Goal: Task Accomplishment & Management: Manage account settings

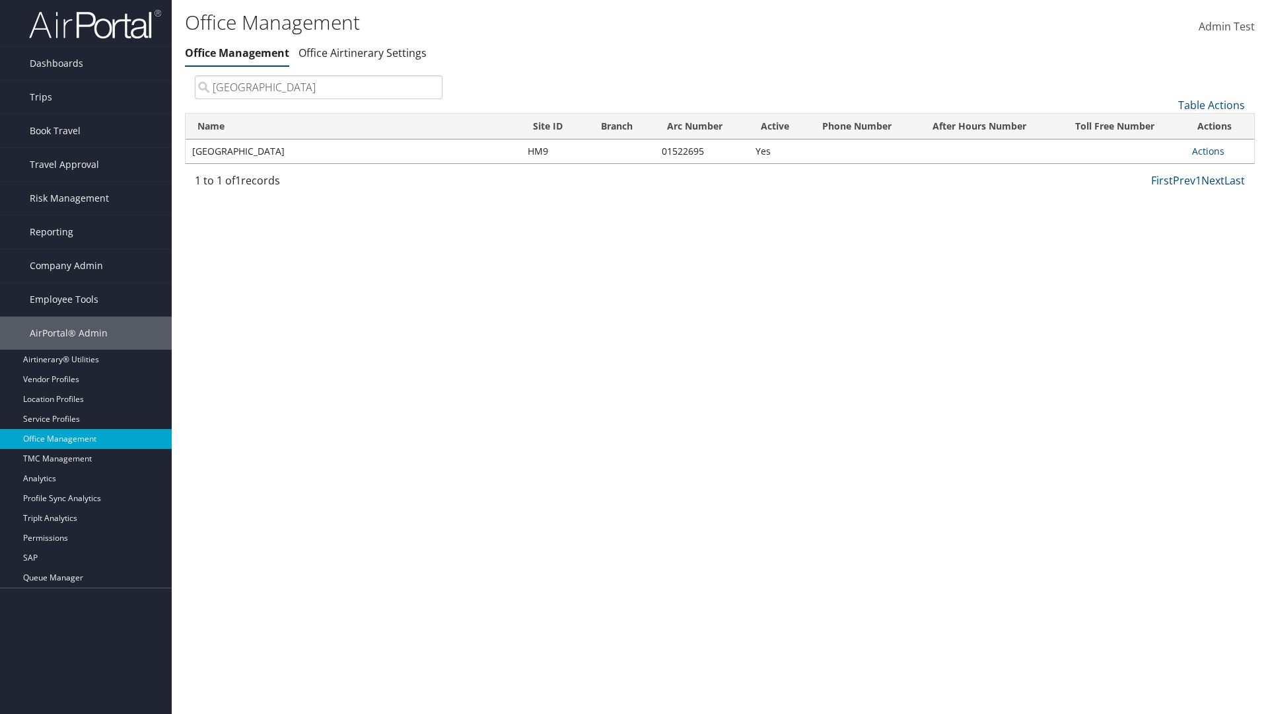
type input "[GEOGRAPHIC_DATA]"
click at [1208, 151] on link "Actions" at bounding box center [1208, 151] width 32 height 13
click at [0, 0] on link "View Accounts" at bounding box center [0, 0] width 0 height 0
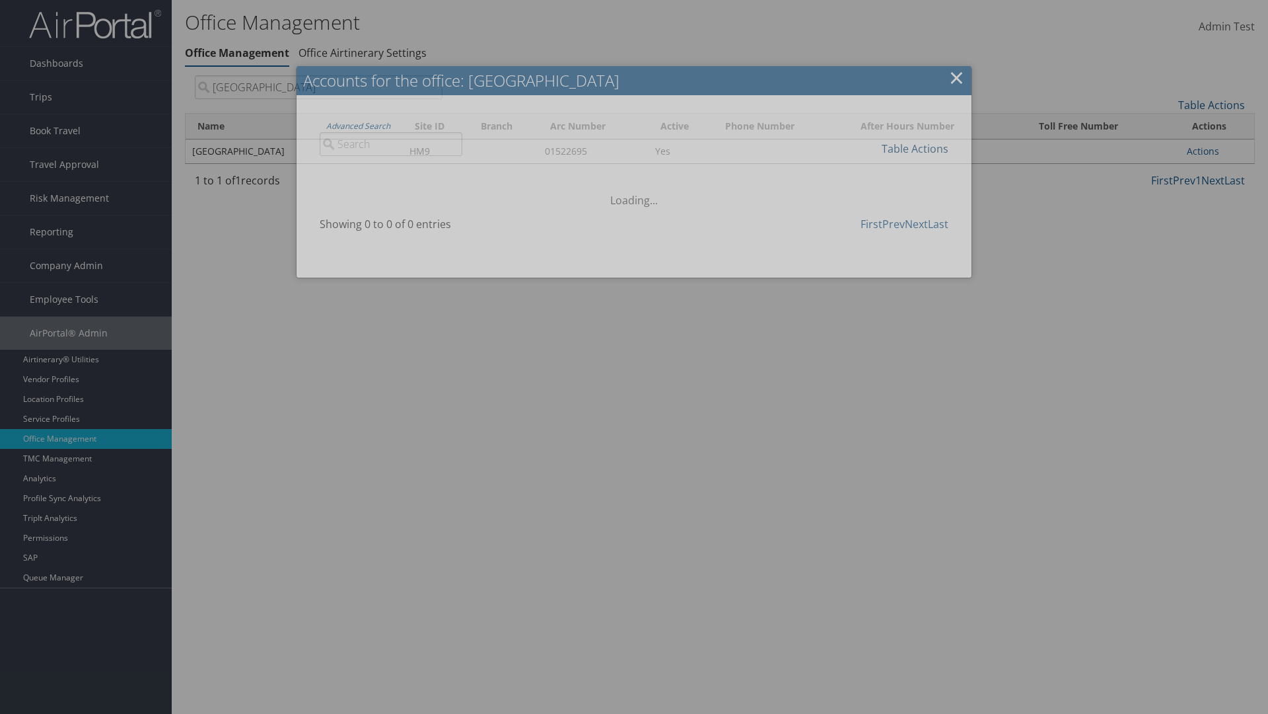
click at [915, 148] on link "Table Actions" at bounding box center [915, 148] width 67 height 15
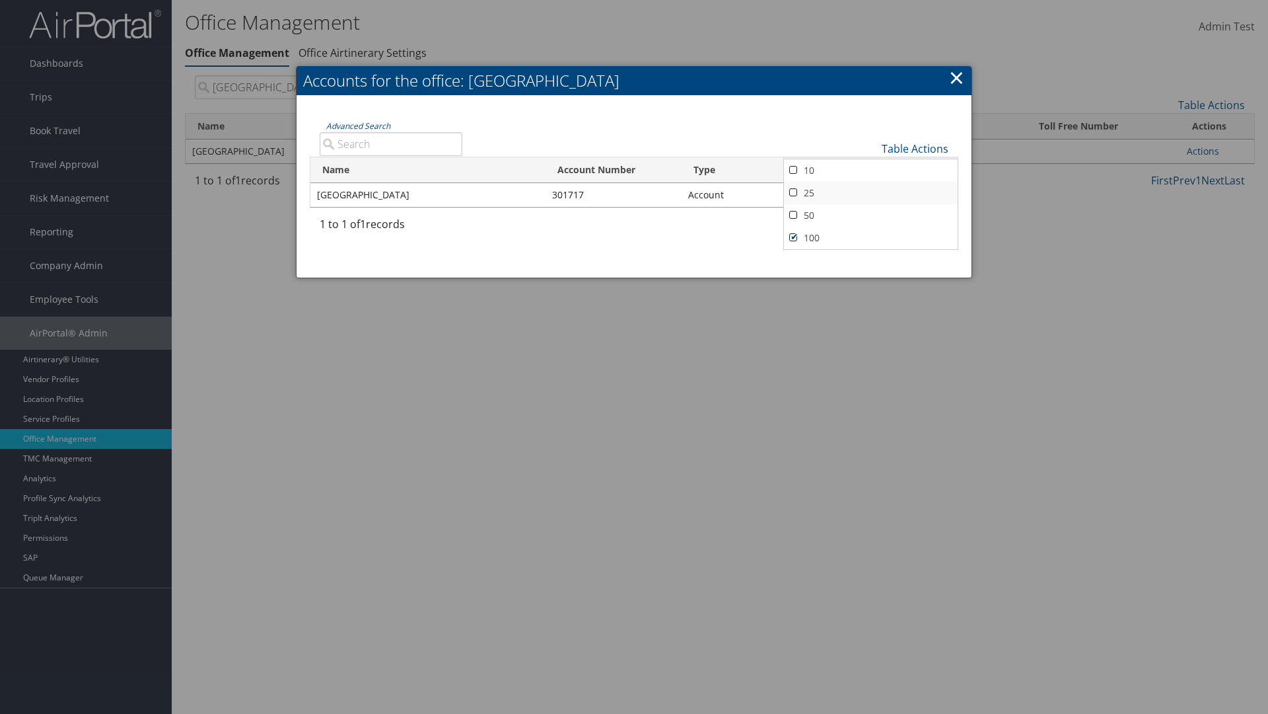
click at [871, 192] on link "25" at bounding box center [871, 193] width 174 height 22
click at [915, 148] on link "Table Actions" at bounding box center [915, 148] width 67 height 15
click at [871, 215] on link "50" at bounding box center [871, 215] width 174 height 22
click at [915, 148] on link "Table Actions" at bounding box center [915, 148] width 67 height 15
click at [871, 237] on link "100" at bounding box center [871, 238] width 174 height 22
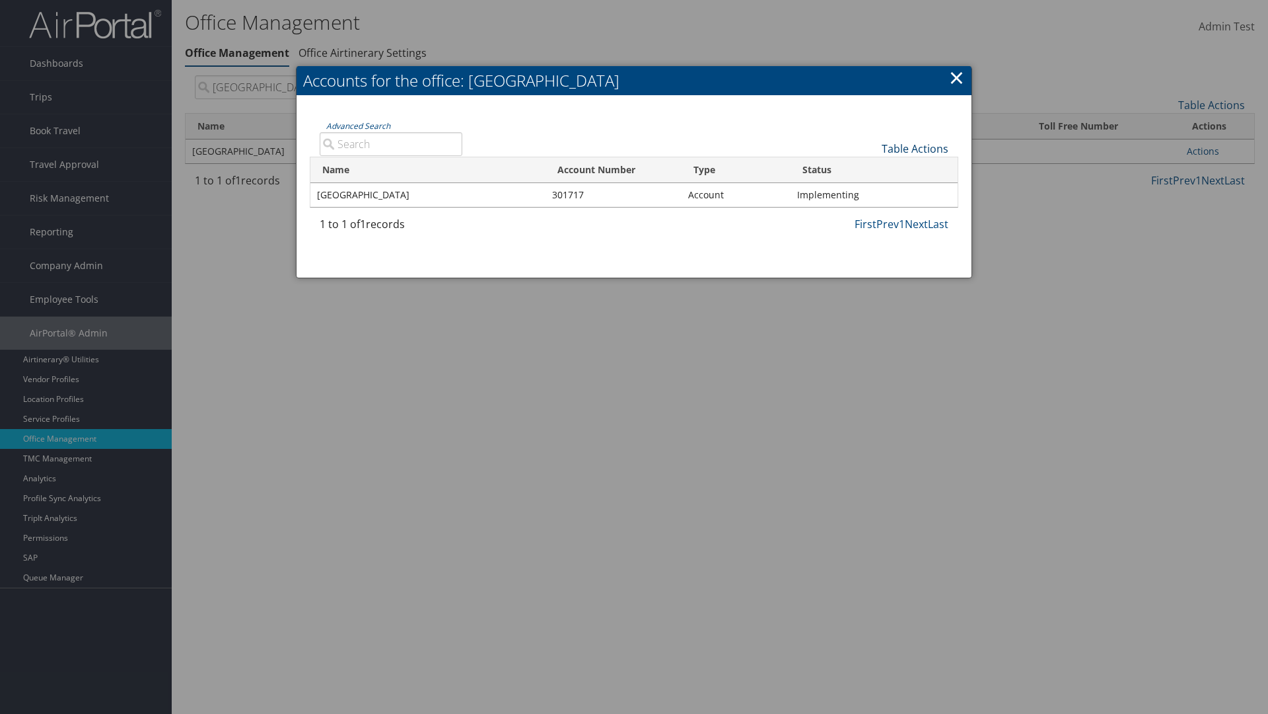
click at [915, 148] on link "Table Actions" at bounding box center [915, 148] width 67 height 15
click at [871, 168] on link "Column Visibility" at bounding box center [871, 169] width 174 height 22
click at [871, 170] on link "Name" at bounding box center [871, 170] width 174 height 22
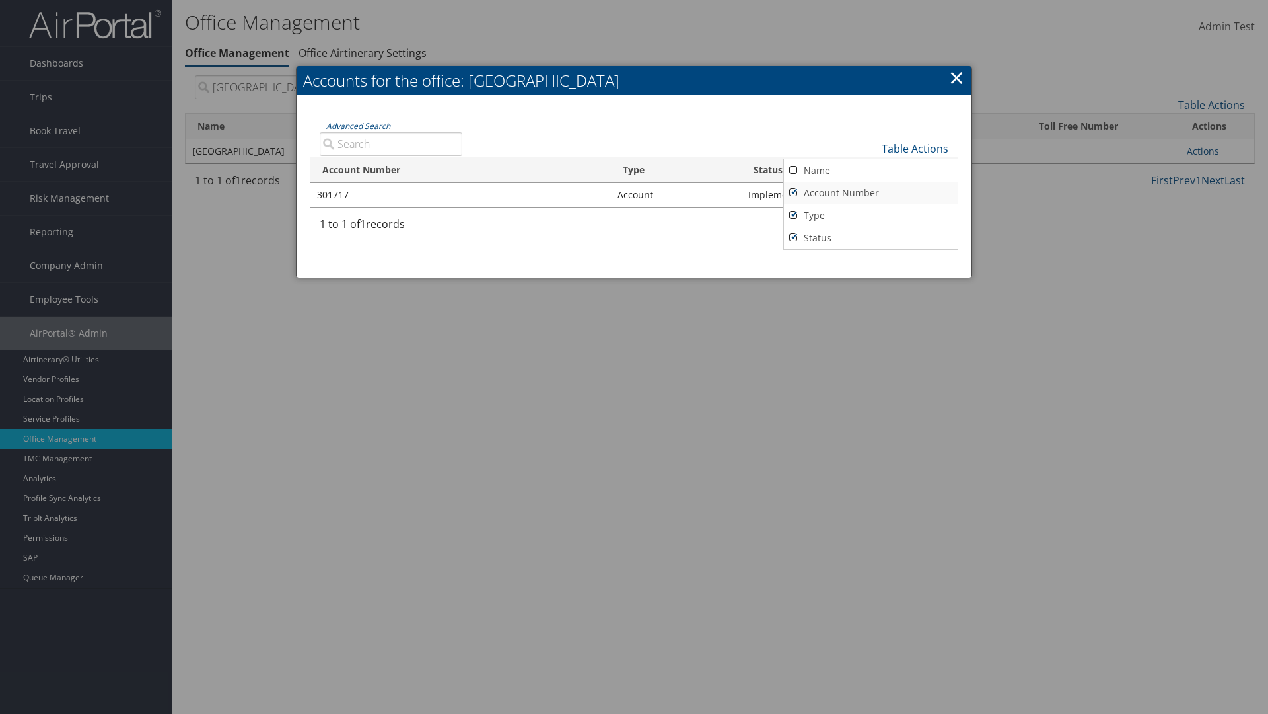
click at [871, 192] on link "Account Number" at bounding box center [871, 193] width 174 height 22
click at [871, 215] on link "Type" at bounding box center [871, 215] width 174 height 22
click at [871, 237] on link "Status" at bounding box center [871, 238] width 174 height 22
click at [871, 170] on link "Name" at bounding box center [871, 170] width 174 height 22
click at [871, 192] on link "Account Number" at bounding box center [871, 193] width 174 height 22
